Goal: Transaction & Acquisition: Purchase product/service

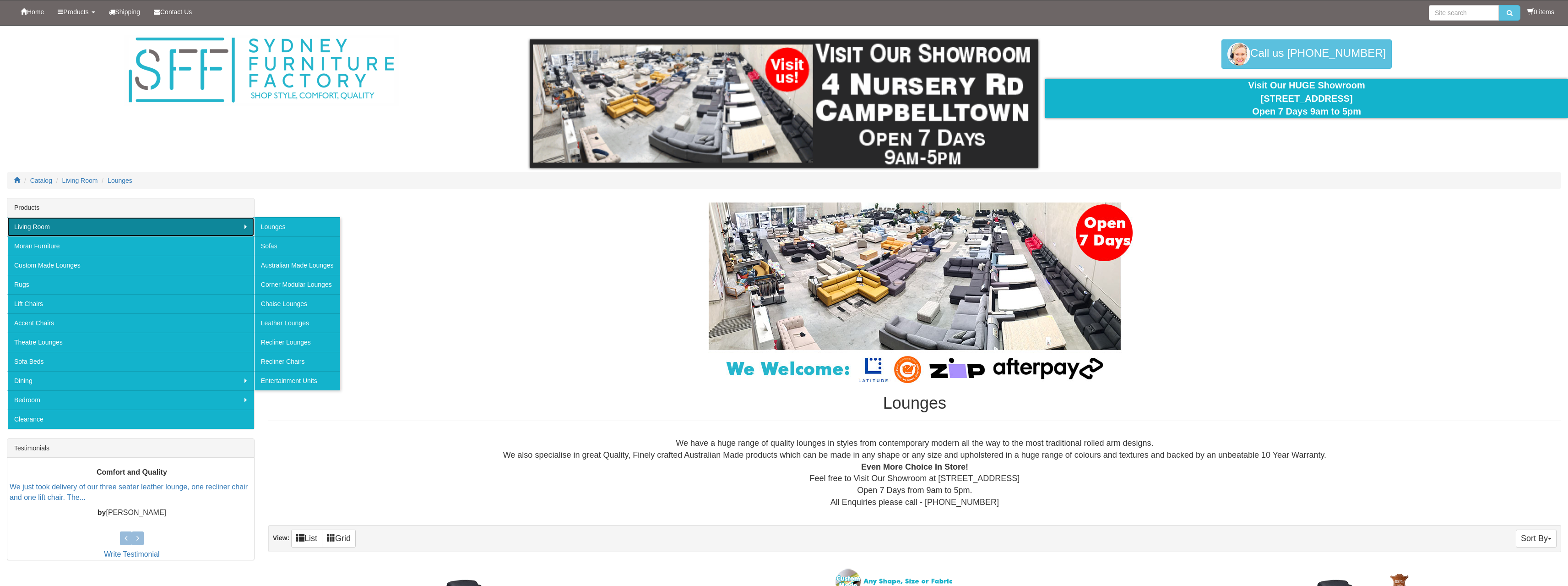
click at [245, 224] on link "Living Room" at bounding box center [130, 227] width 247 height 19
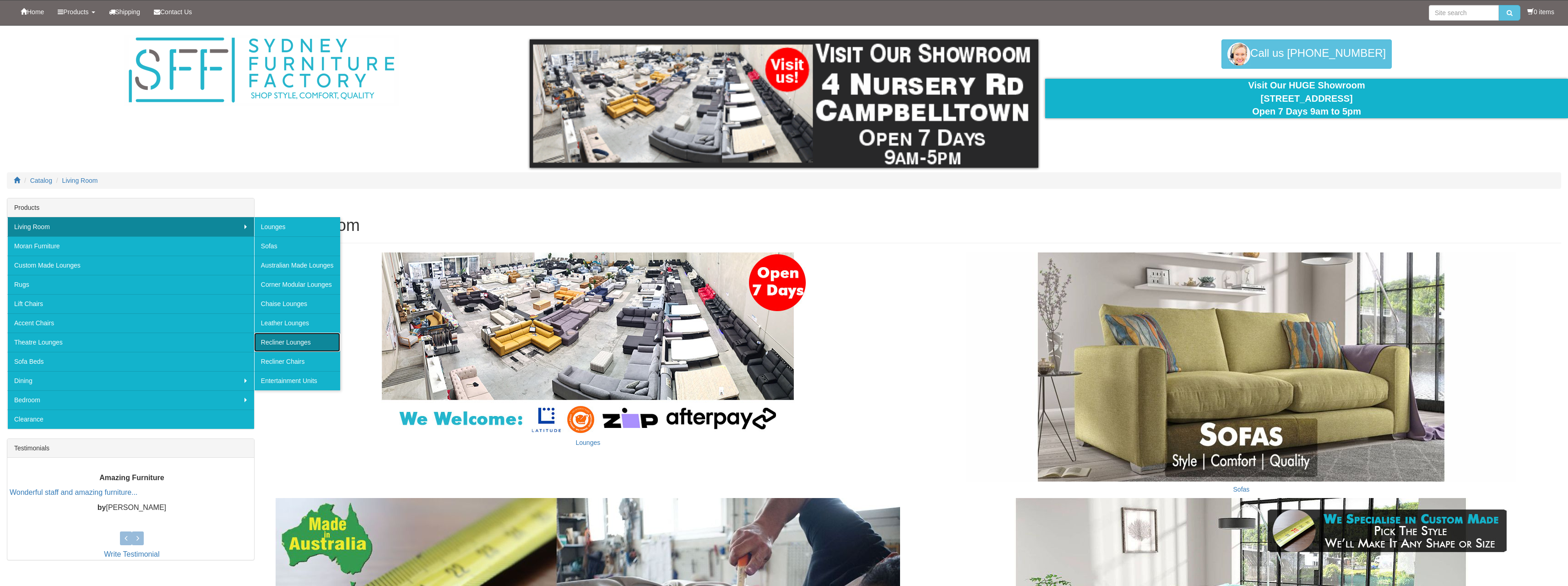
click at [303, 343] on link "Recliner Lounges" at bounding box center [297, 342] width 86 height 19
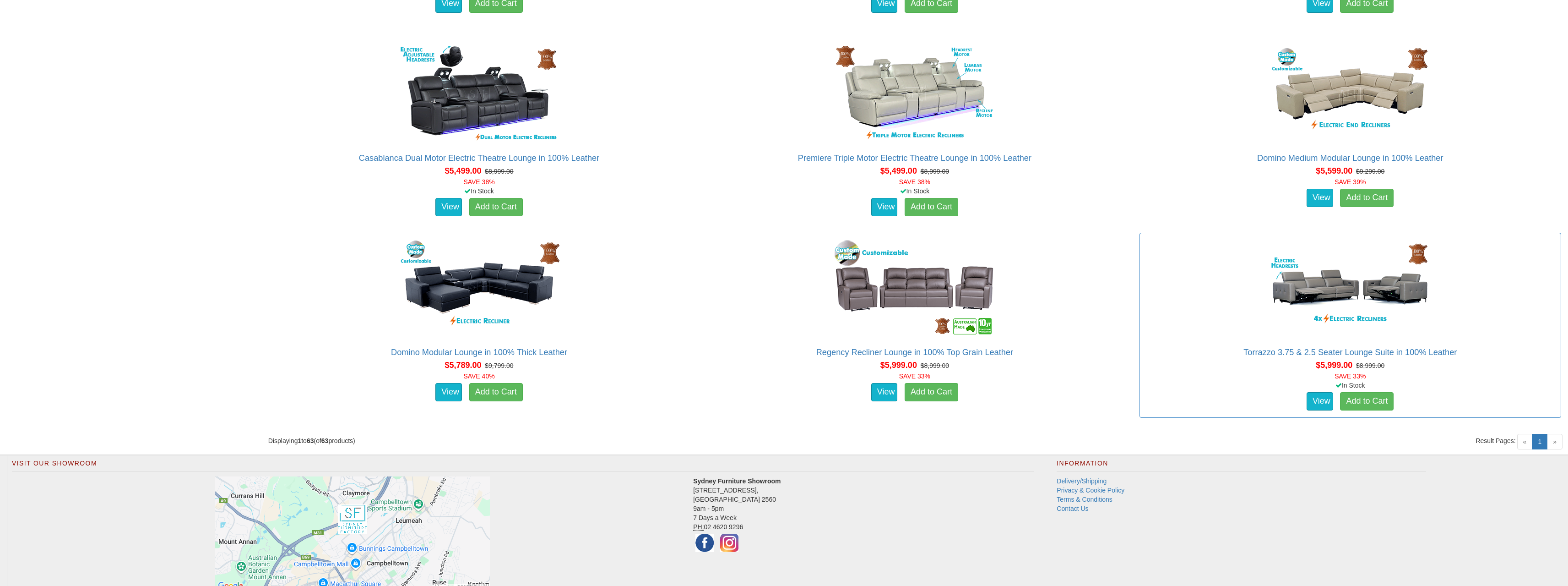
scroll to position [4409, 0]
